Goal: Task Accomplishment & Management: Complete application form

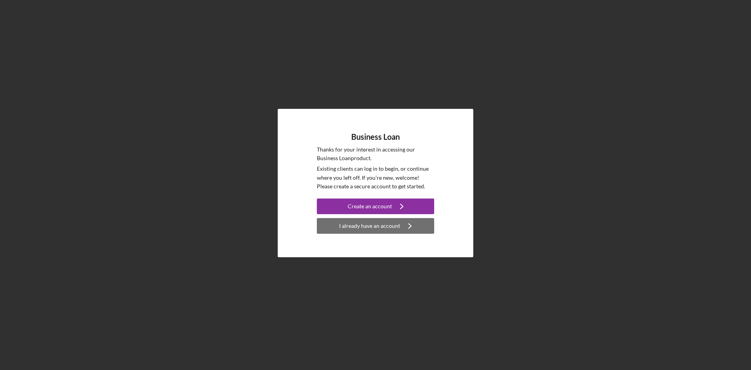
click at [377, 223] on div "I already have an account" at bounding box center [369, 226] width 61 height 16
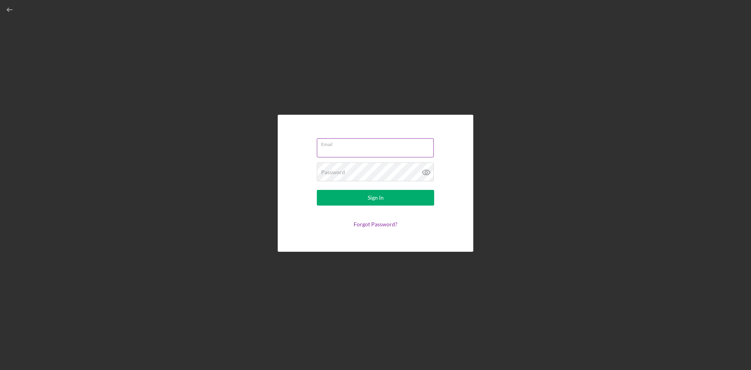
click at [360, 148] on input "Email" at bounding box center [375, 147] width 117 height 19
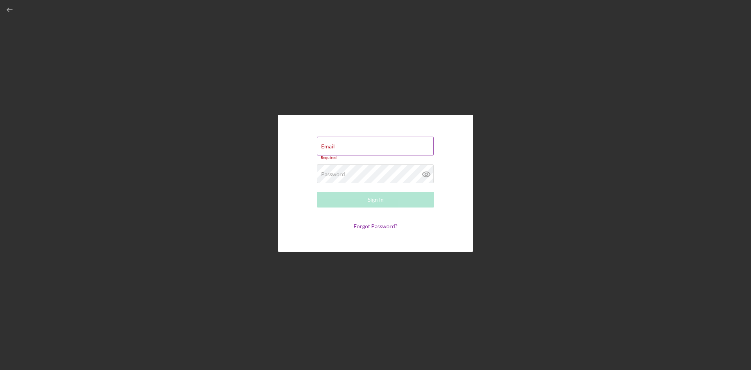
click at [335, 147] on label "Email" at bounding box center [328, 146] width 14 height 6
click at [379, 147] on input "Email" at bounding box center [375, 146] width 117 height 19
type input "[EMAIL_ADDRESS][DOMAIN_NAME]"
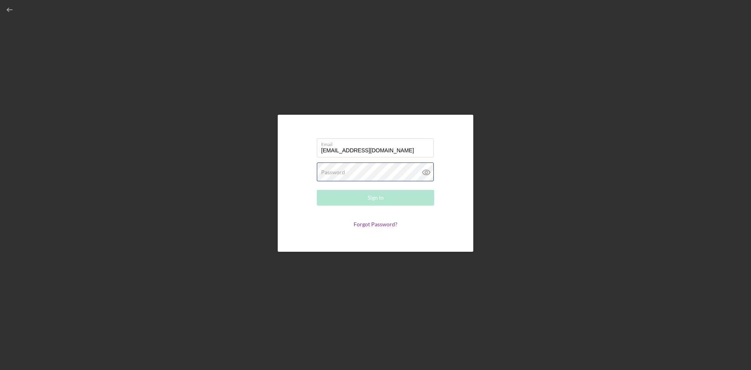
click at [369, 171] on div "Password Required" at bounding box center [375, 172] width 117 height 20
click at [368, 193] on div "Sign In" at bounding box center [376, 198] width 16 height 16
